Goal: Use online tool/utility: Utilize a website feature to perform a specific function

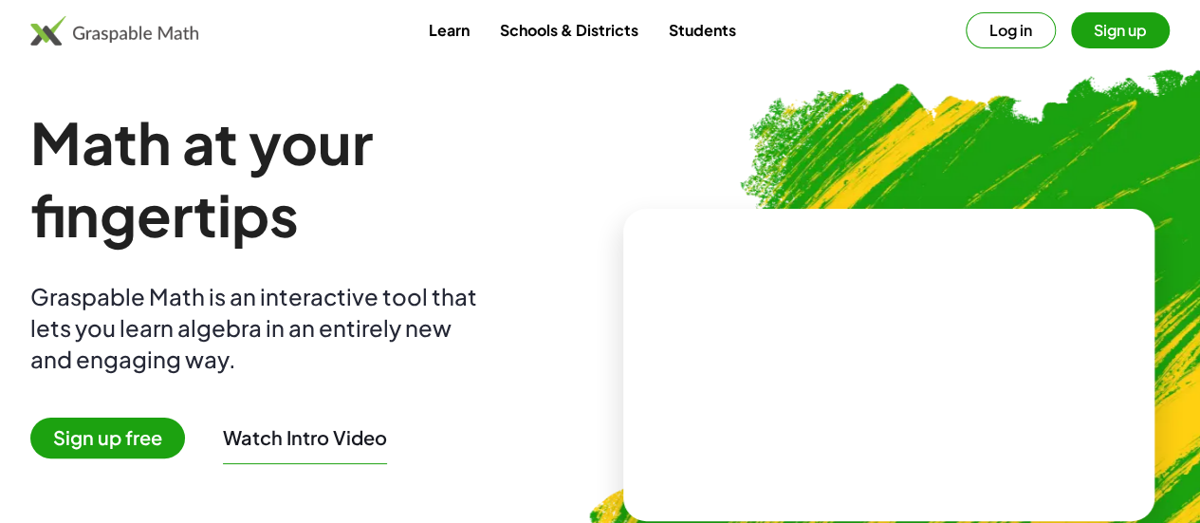
click at [967, 21] on button "Log in" at bounding box center [1010, 30] width 90 height 36
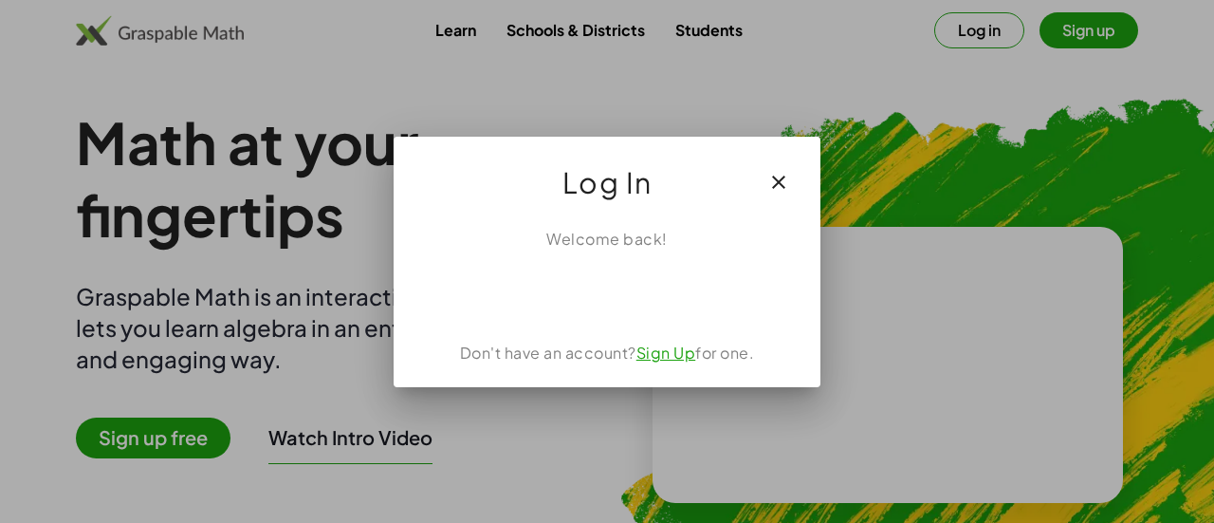
click at [787, 181] on icon "button" at bounding box center [778, 182] width 23 height 23
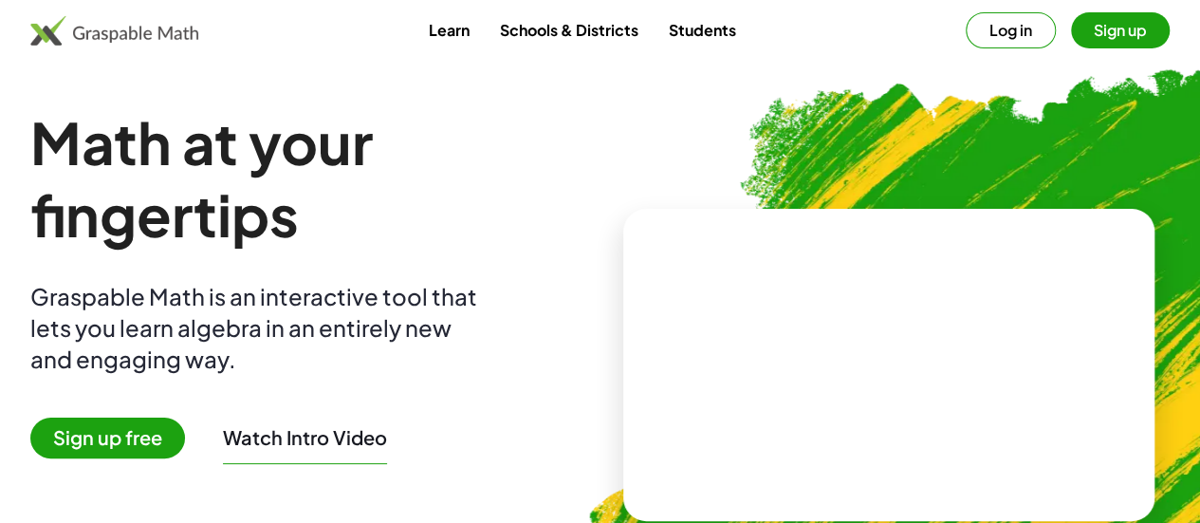
click at [728, 18] on link "Students" at bounding box center [701, 29] width 98 height 35
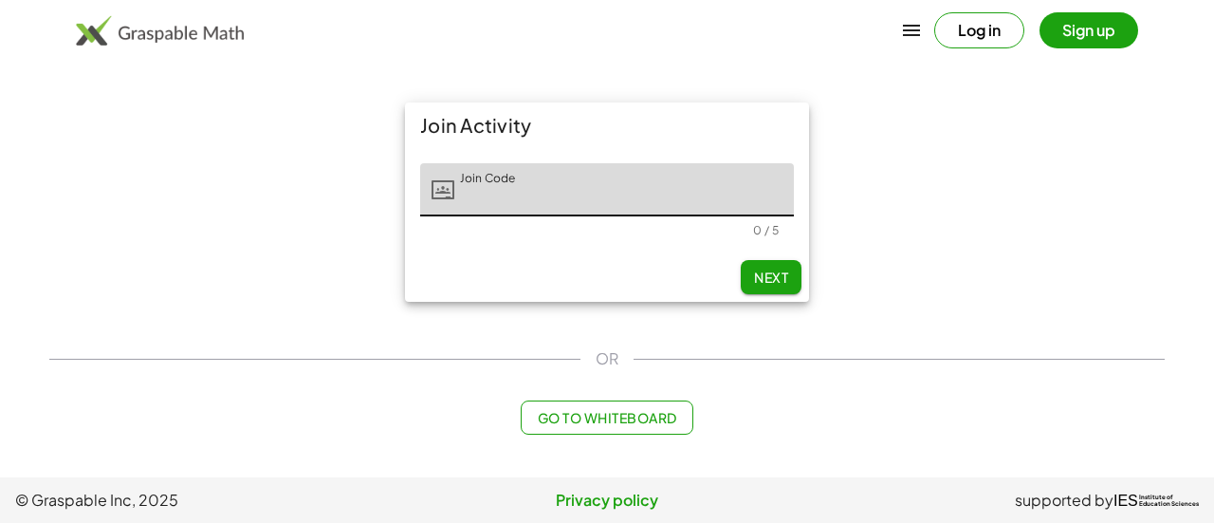
click at [590, 426] on button "Go to Whiteboard" at bounding box center [607, 417] width 172 height 34
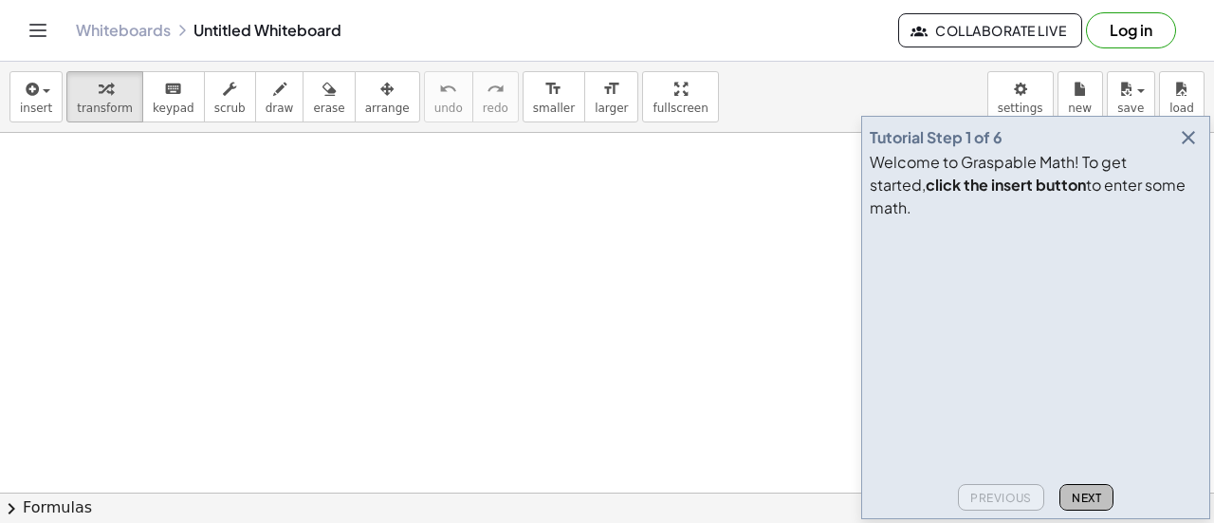
click at [1070, 494] on button "Next" at bounding box center [1086, 497] width 54 height 27
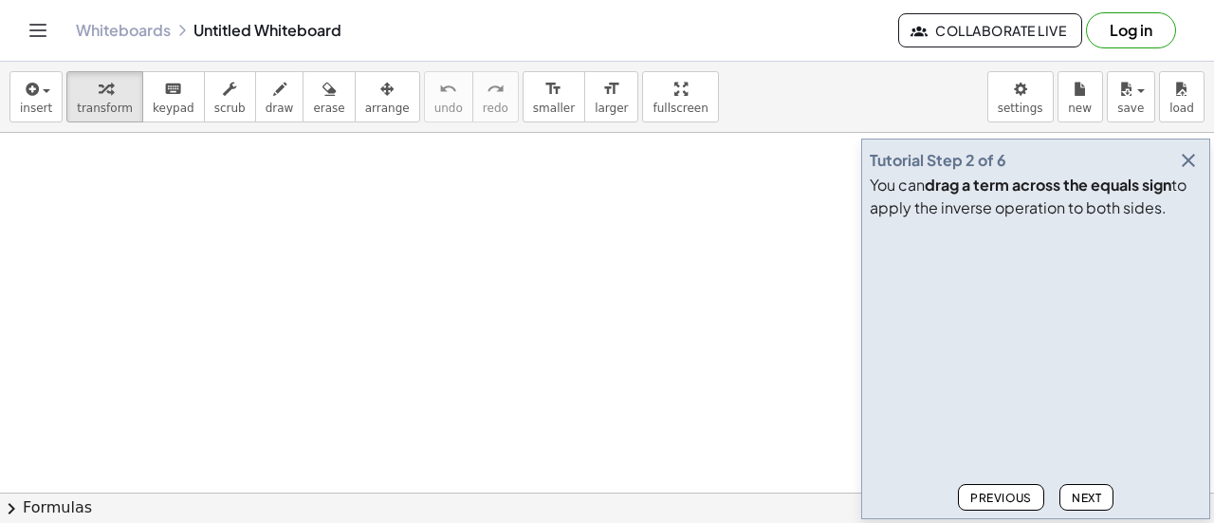
click at [1019, 500] on span "Previous" at bounding box center [1001, 497] width 62 height 14
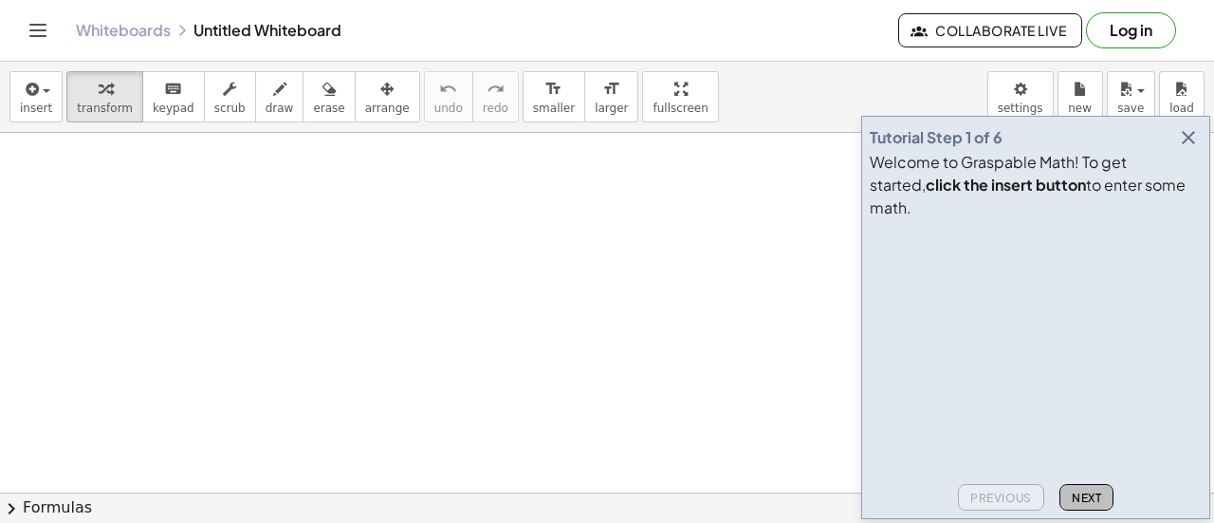
click at [1085, 504] on span "Next" at bounding box center [1086, 497] width 29 height 14
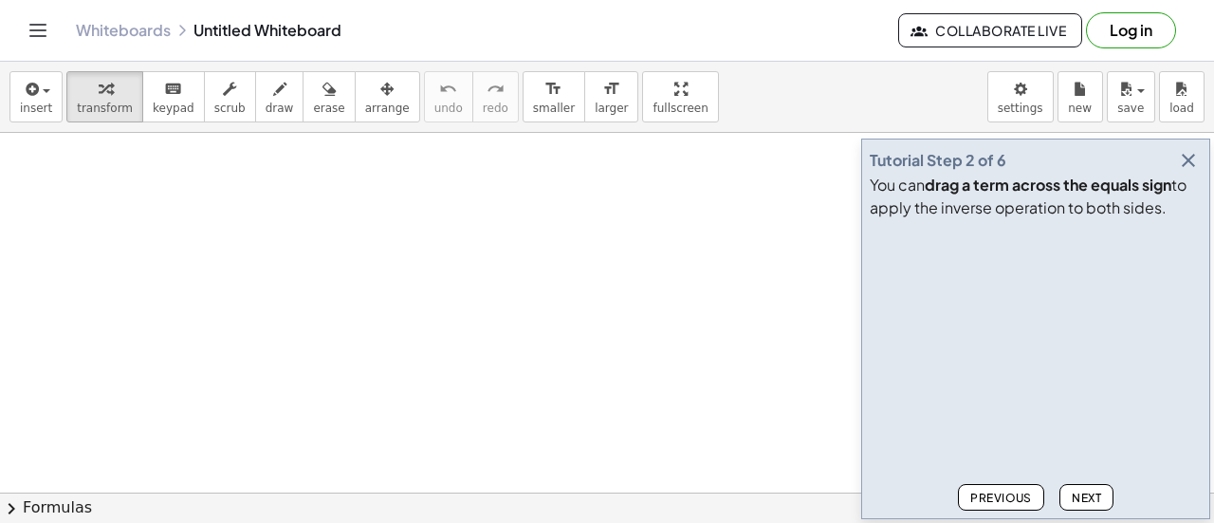
click at [1085, 504] on span "Next" at bounding box center [1086, 497] width 29 height 14
click at [1193, 160] on icon "button" at bounding box center [1188, 160] width 23 height 23
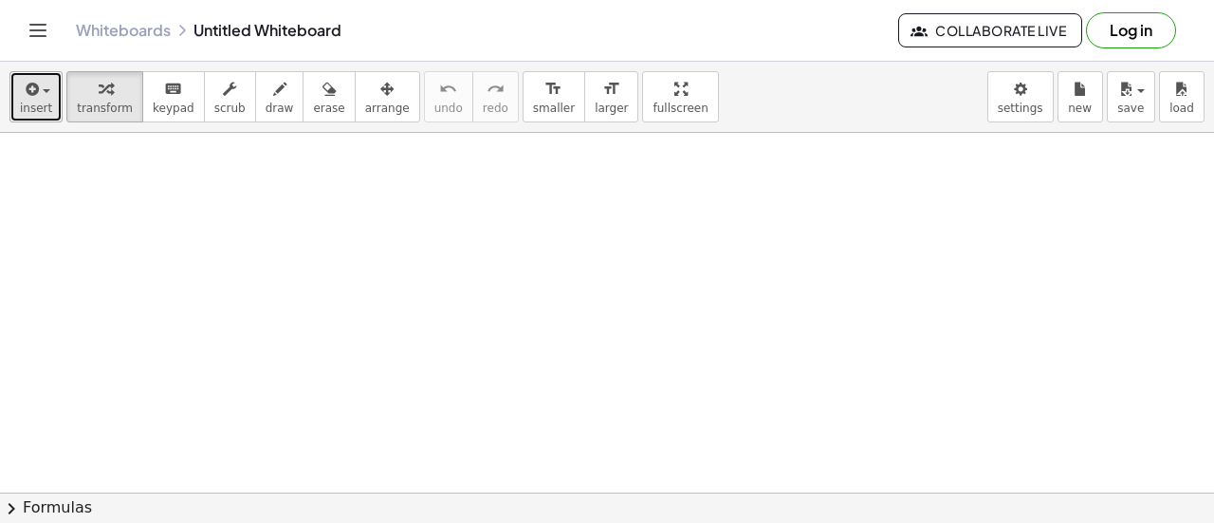
click at [30, 95] on icon "button" at bounding box center [30, 89] width 17 height 23
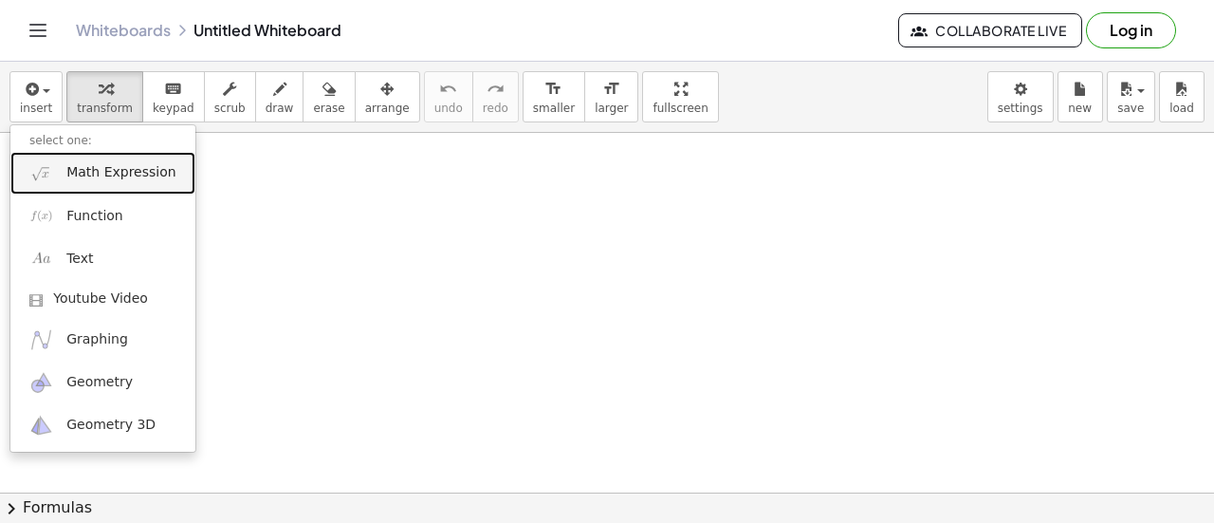
click at [63, 174] on link "Math Expression" at bounding box center [102, 173] width 185 height 43
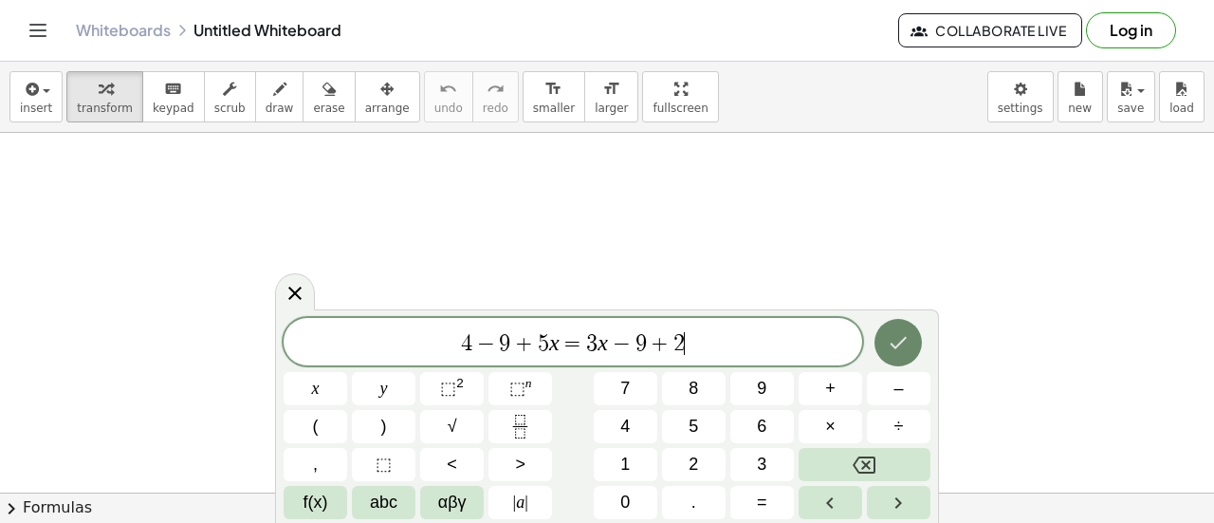
click at [914, 338] on button "Done" at bounding box center [897, 342] width 47 height 47
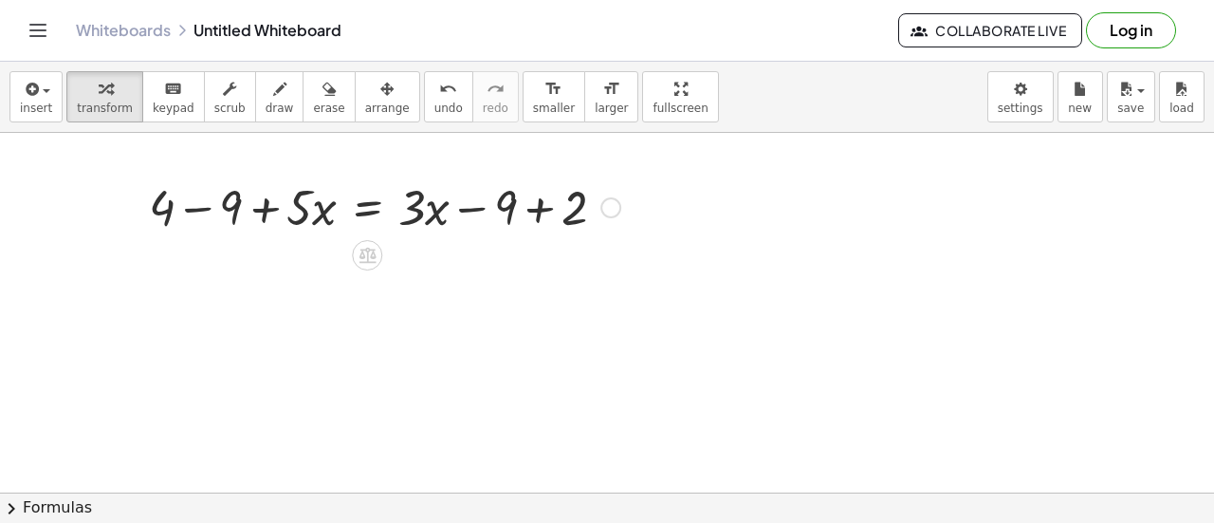
click at [529, 217] on div at bounding box center [384, 206] width 490 height 64
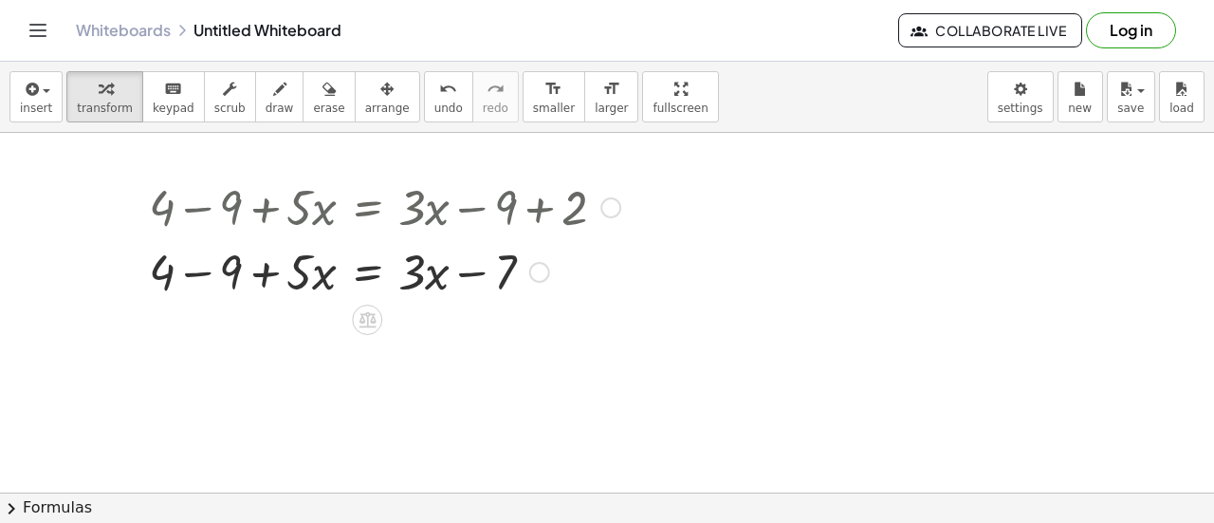
click at [294, 287] on div at bounding box center [384, 270] width 490 height 64
click at [546, 270] on div at bounding box center [539, 272] width 21 height 21
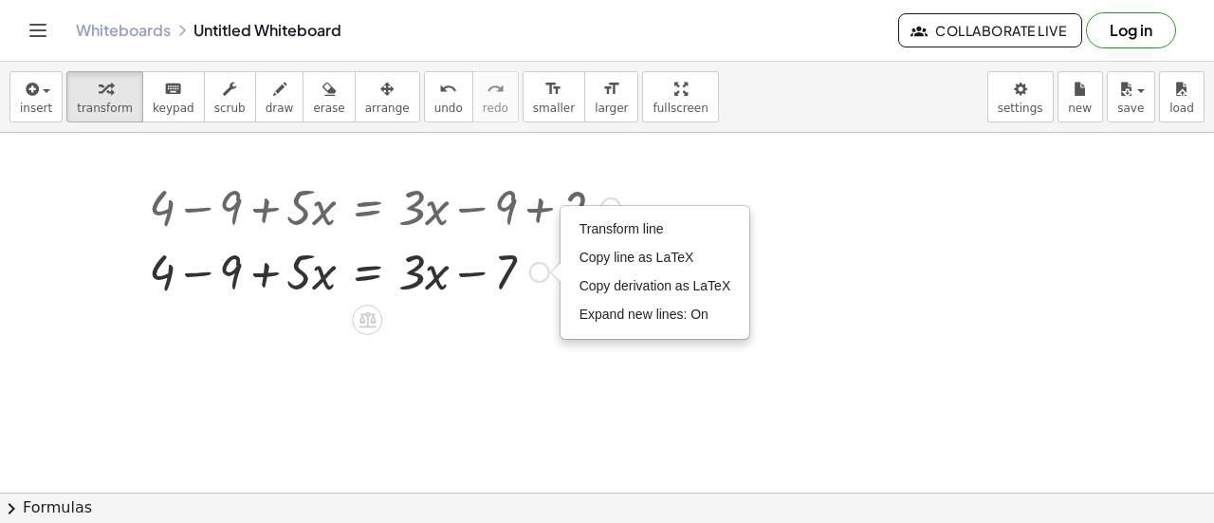
click at [478, 280] on div at bounding box center [384, 270] width 490 height 64
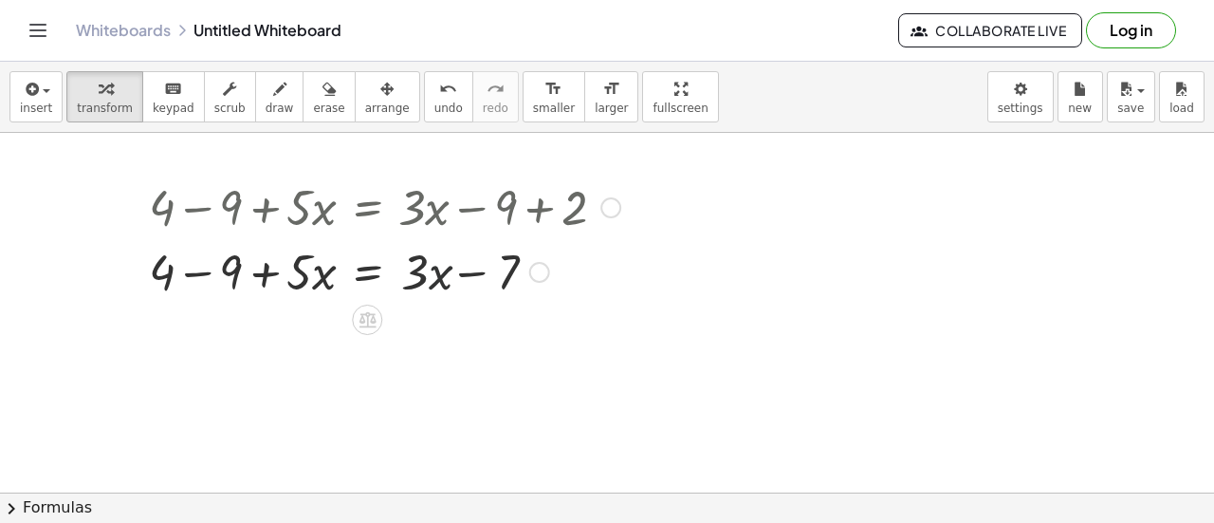
click at [427, 271] on div at bounding box center [384, 270] width 490 height 64
click at [311, 270] on div at bounding box center [384, 270] width 490 height 64
click at [232, 272] on div at bounding box center [384, 270] width 490 height 64
click at [242, 274] on div at bounding box center [384, 270] width 490 height 64
click at [306, 273] on div at bounding box center [384, 270] width 490 height 64
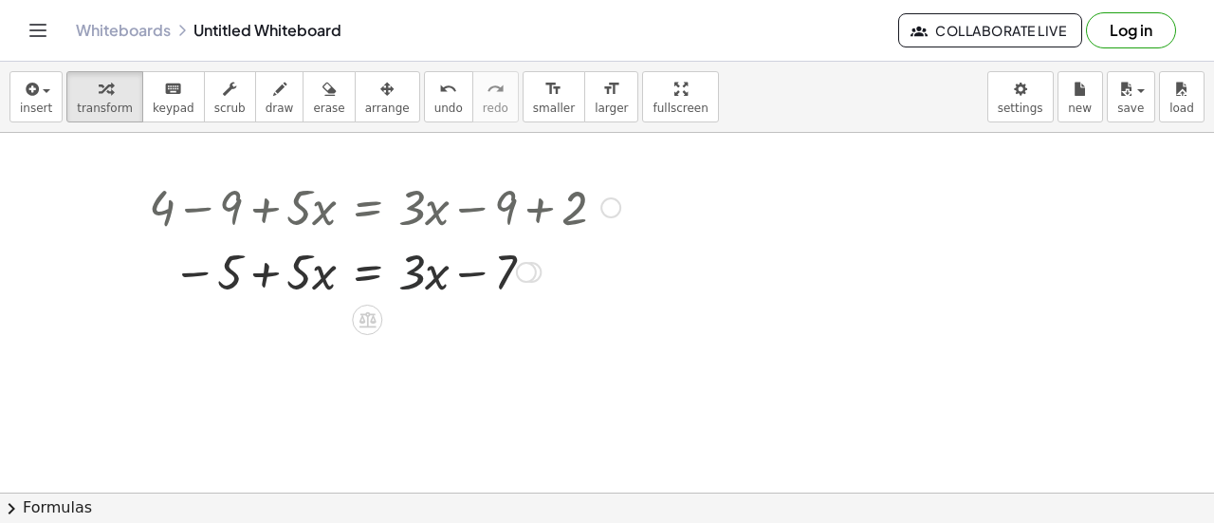
click at [421, 264] on div at bounding box center [384, 270] width 490 height 64
click at [505, 277] on div at bounding box center [384, 270] width 490 height 64
click at [604, 190] on div at bounding box center [384, 206] width 490 height 64
click at [424, 210] on div at bounding box center [384, 206] width 490 height 64
click at [360, 320] on icon at bounding box center [366, 320] width 17 height 16
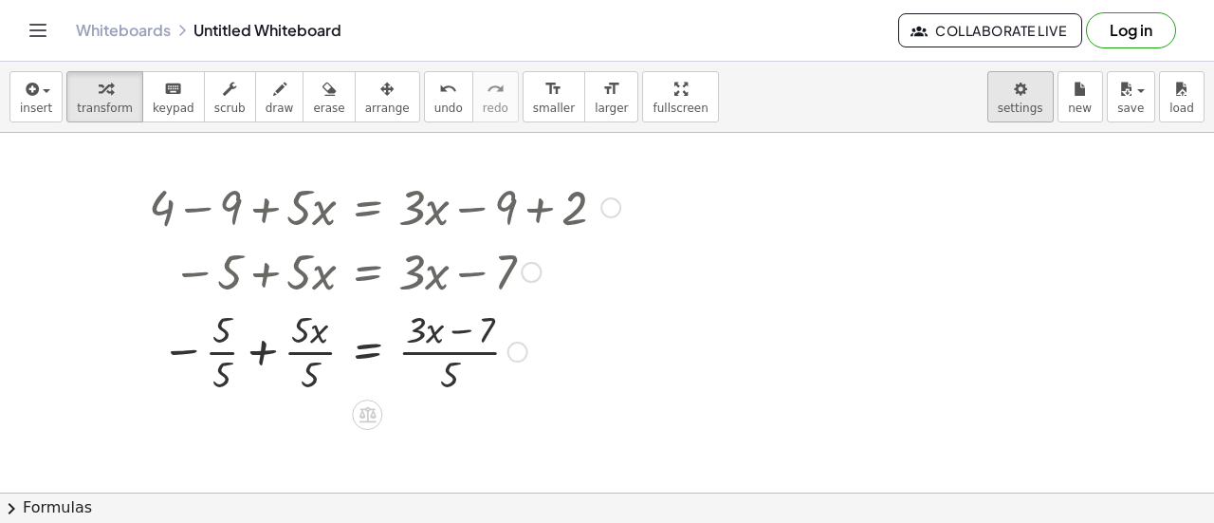
click at [1026, 89] on body "Graspable Math Activities Get Started Activity Bank Assigned Work Classes White…" at bounding box center [607, 261] width 1214 height 523
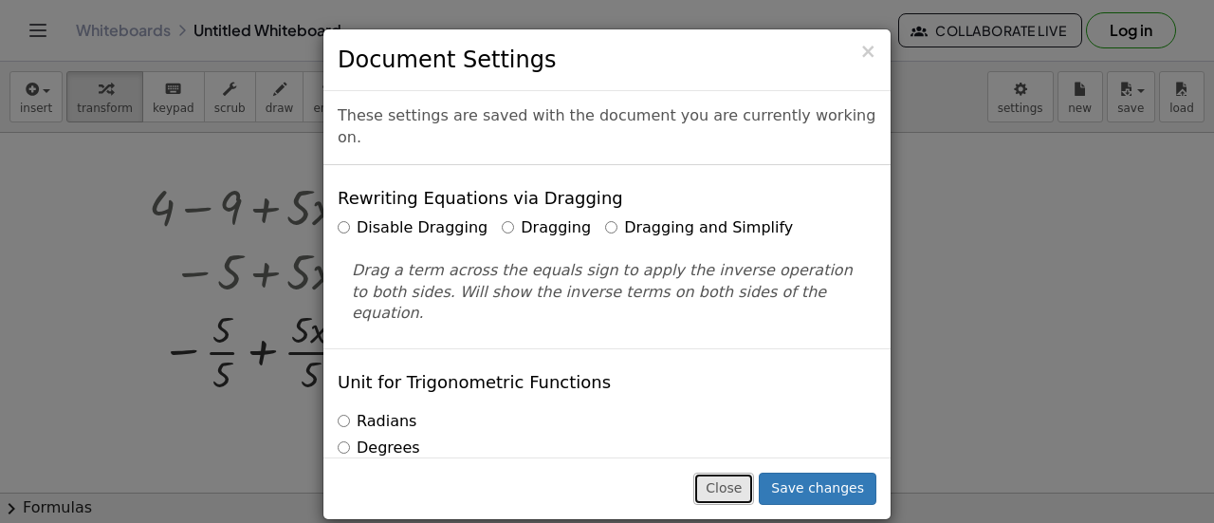
click at [746, 486] on button "Close" at bounding box center [723, 488] width 61 height 32
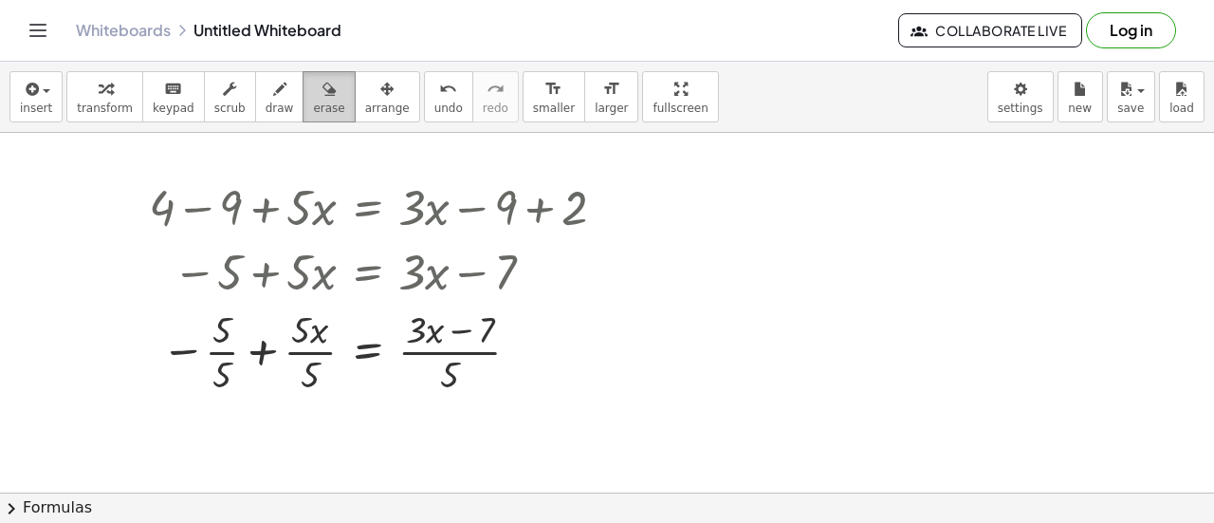
click at [303, 118] on button "erase" at bounding box center [329, 96] width 52 height 51
click at [322, 84] on icon "button" at bounding box center [328, 89] width 13 height 23
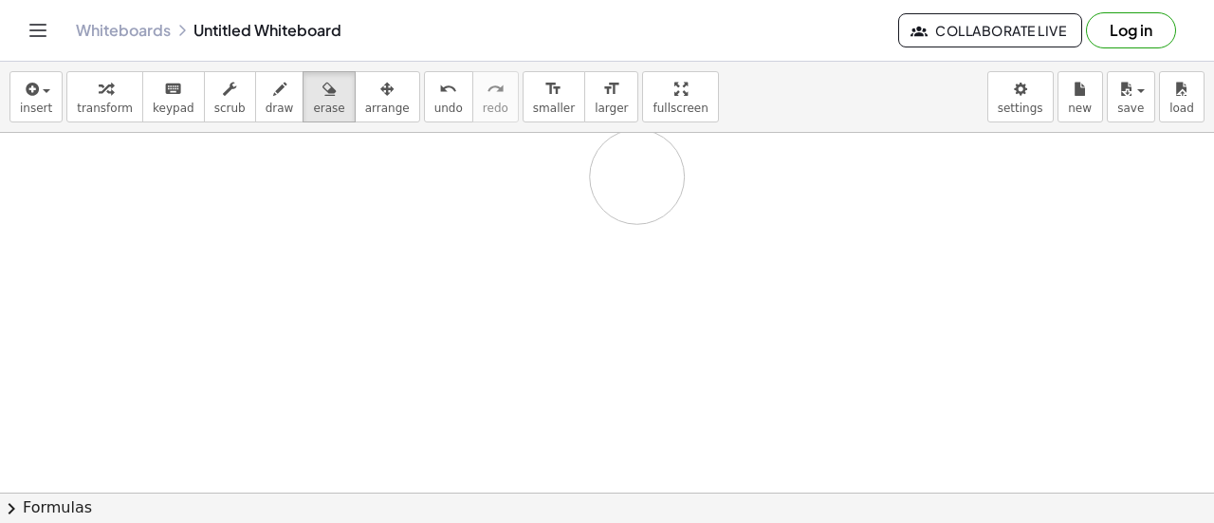
drag, startPoint x: 170, startPoint y: 197, endPoint x: 628, endPoint y: 179, distance: 458.4
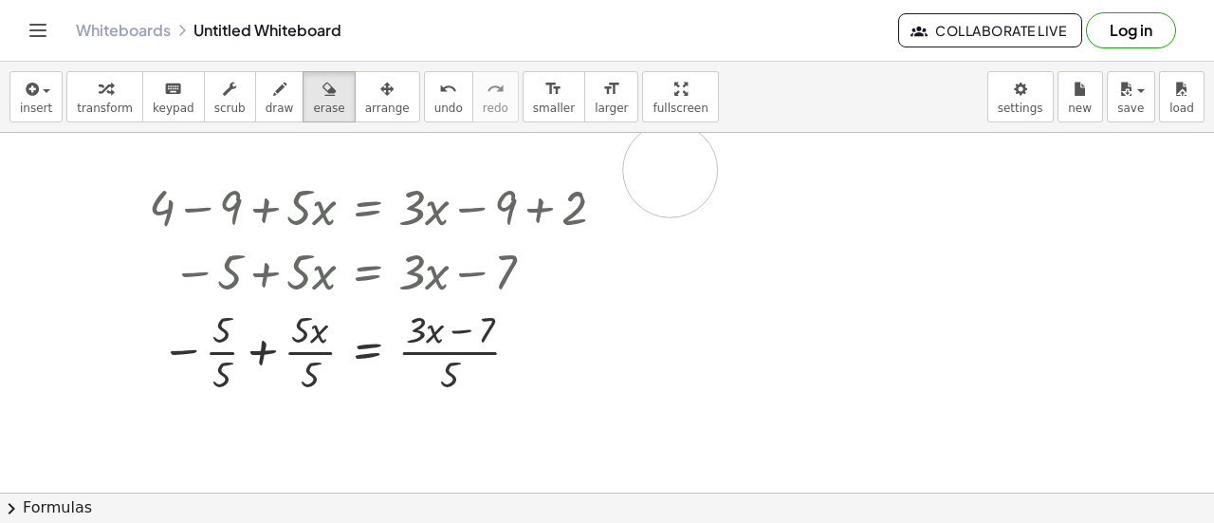
drag, startPoint x: 628, startPoint y: 179, endPoint x: 752, endPoint y: 181, distance: 124.2
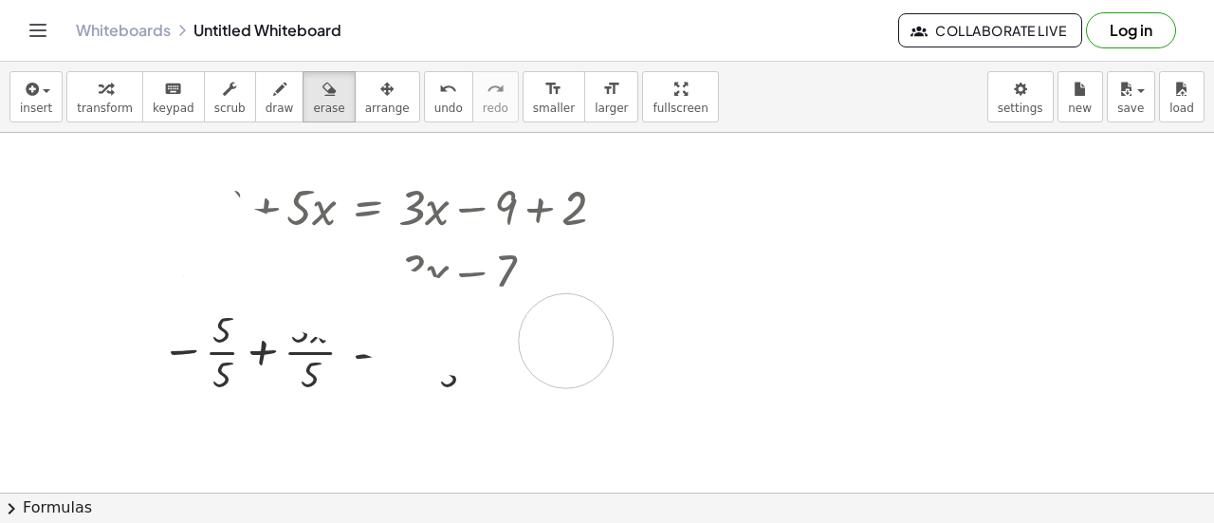
drag, startPoint x: 157, startPoint y: 183, endPoint x: 651, endPoint y: 339, distance: 517.1
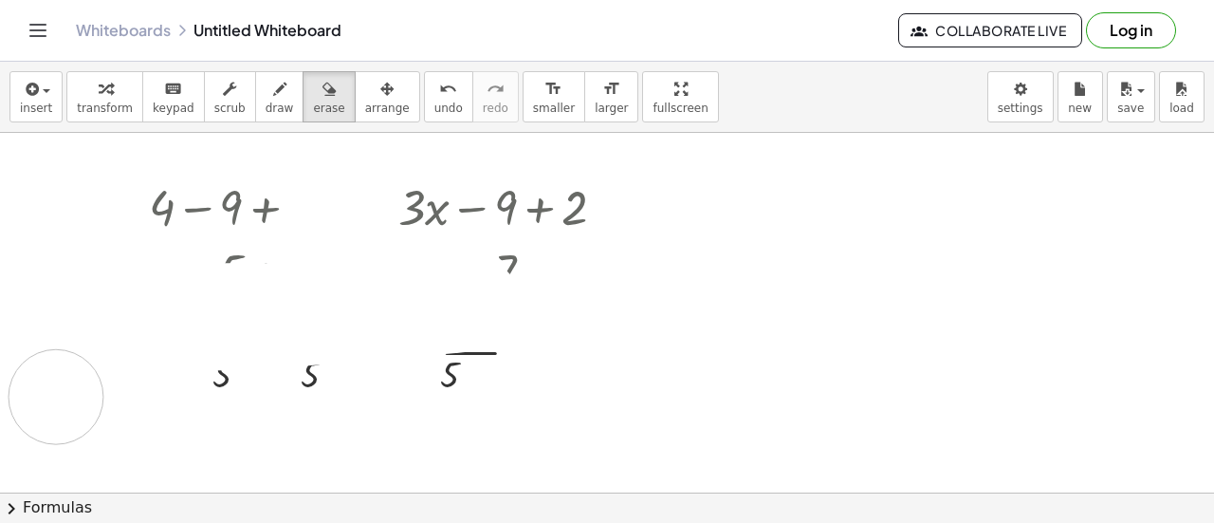
drag, startPoint x: 396, startPoint y: 310, endPoint x: 60, endPoint y: 387, distance: 345.3
